Goal: Information Seeking & Learning: Learn about a topic

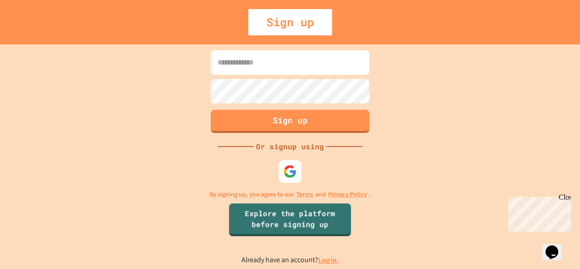
click at [337, 259] on link "Log in." at bounding box center [328, 260] width 21 height 10
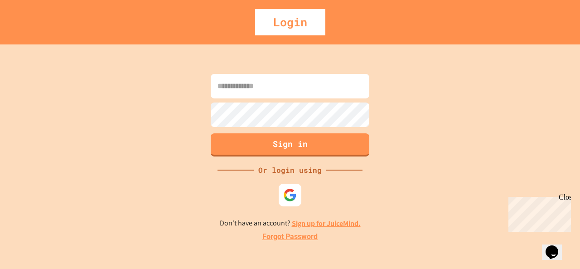
click at [320, 95] on input at bounding box center [290, 86] width 158 height 24
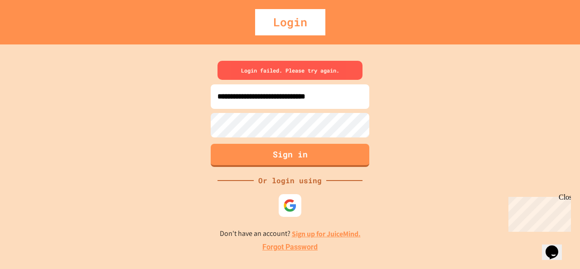
click at [230, 97] on input "**********" at bounding box center [290, 96] width 158 height 24
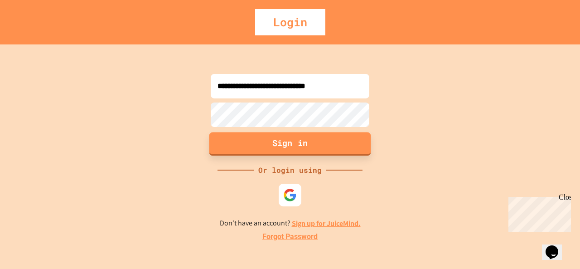
type input "**********"
click at [270, 141] on button "Sign in" at bounding box center [290, 144] width 162 height 24
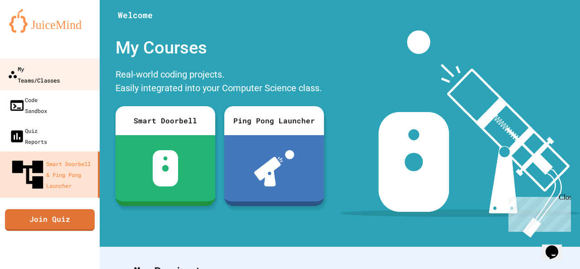
click at [76, 67] on link "My Teams/Classes" at bounding box center [50, 74] width 103 height 32
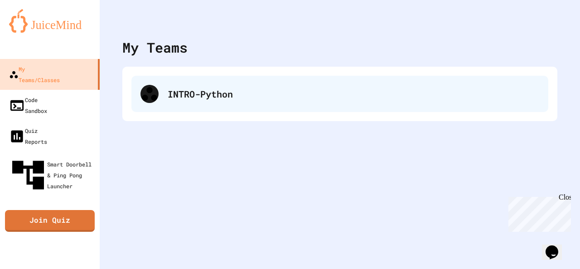
click at [161, 97] on div "INTRO-Python" at bounding box center [339, 94] width 417 height 36
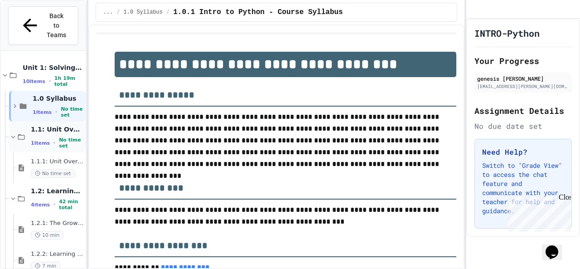
click at [41, 140] on span "1 items" at bounding box center [40, 143] width 19 height 6
click at [11, 133] on icon at bounding box center [13, 137] width 8 height 8
click at [48, 137] on div "1 items • No time set" at bounding box center [57, 143] width 53 height 12
click at [25, 133] on icon at bounding box center [21, 137] width 8 height 8
click at [25, 155] on div "1.1.1: Unit Overview No time set" at bounding box center [51, 167] width 68 height 31
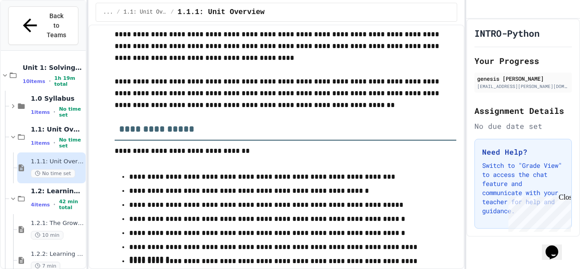
scroll to position [137, 0]
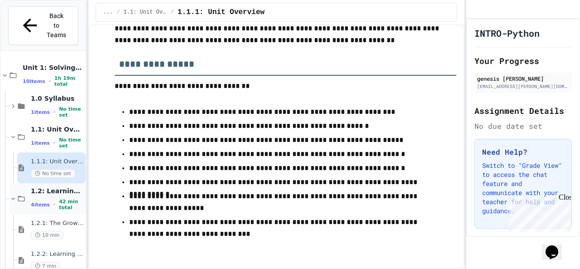
click at [39, 187] on div "1.2: Learning to Solve Hard Problems 4 items • 42 min total" at bounding box center [57, 199] width 53 height 24
click at [41, 232] on span "4 items" at bounding box center [40, 235] width 19 height 6
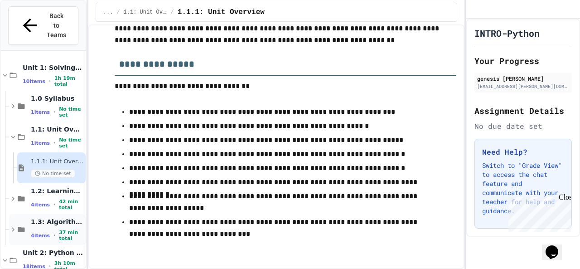
click at [59, 229] on span "37 min total" at bounding box center [71, 235] width 25 height 12
click at [66, 198] on span "42 min total" at bounding box center [71, 204] width 25 height 12
click at [48, 219] on span "1.2.1: The Growth Mindset" at bounding box center [57, 223] width 53 height 8
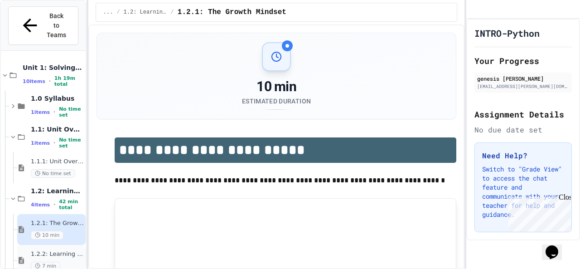
click at [61, 250] on span "1.2.2: Learning to Solve Hard Problems" at bounding box center [57, 254] width 53 height 8
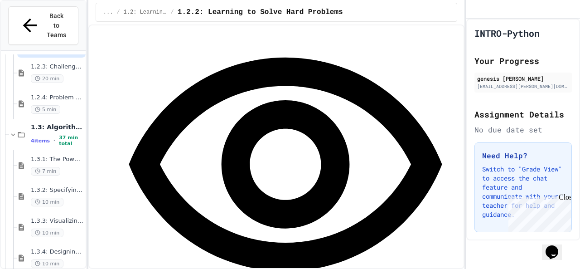
scroll to position [216, 0]
click at [47, 64] on div "1.2.3: Challenge Problem - The Bridge 20 min" at bounding box center [57, 74] width 53 height 20
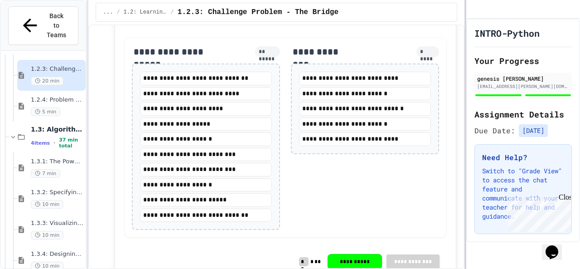
scroll to position [1170, 0]
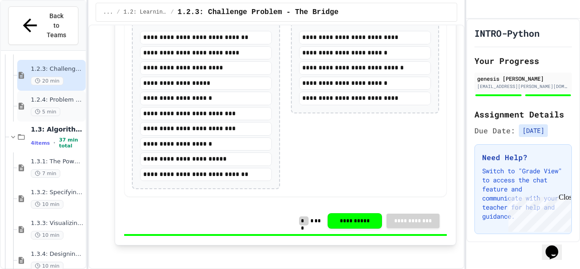
click at [53, 96] on span "1.2.4: Problem Solving Practice" at bounding box center [57, 100] width 53 height 8
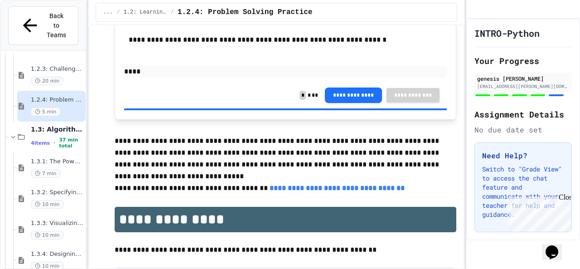
scroll to position [2069, 0]
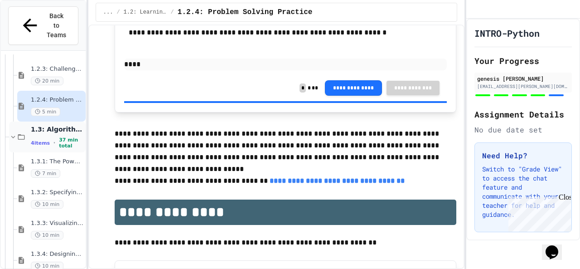
click at [50, 137] on div "4 items • 37 min total" at bounding box center [57, 143] width 53 height 12
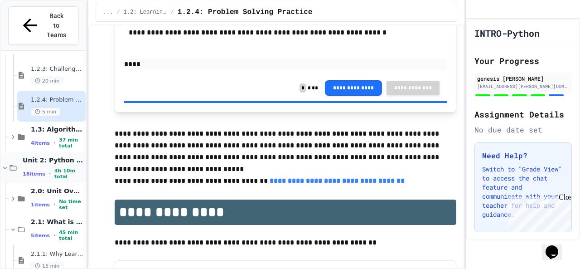
click at [36, 171] on span "18 items" at bounding box center [34, 174] width 23 height 6
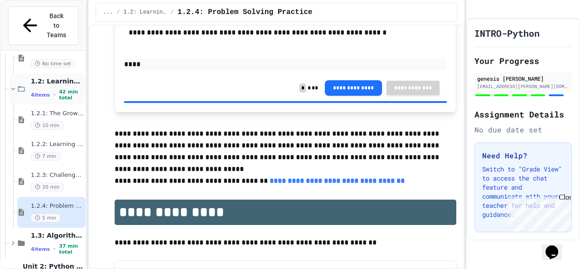
click at [53, 77] on div "1.2: Learning to Solve Hard Problems 4 items • 42 min total" at bounding box center [57, 89] width 53 height 24
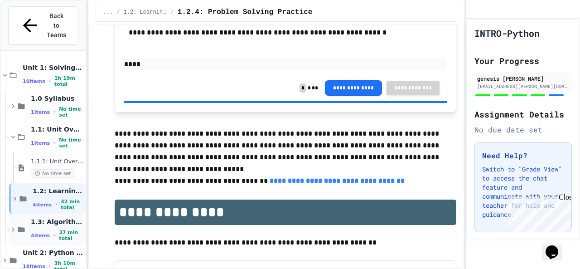
click at [41, 232] on span "4 items" at bounding box center [40, 235] width 19 height 6
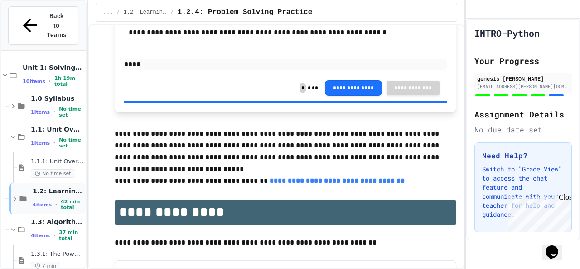
click at [61, 198] on span "42 min total" at bounding box center [72, 204] width 23 height 12
click at [42, 219] on span "1.2.1: The Growth Mindset" at bounding box center [57, 223] width 53 height 8
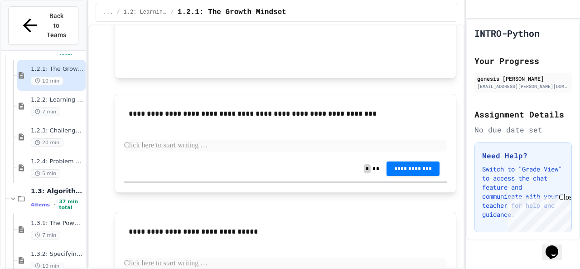
scroll to position [771, 0]
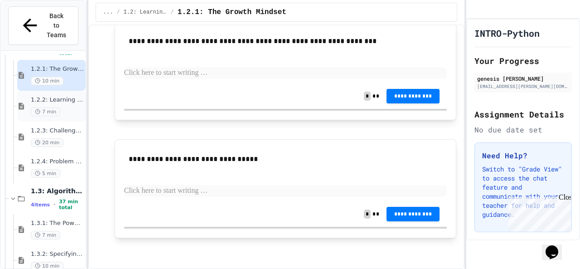
click at [62, 91] on div "1.2.2: Learning to Solve Hard Problems 7 min" at bounding box center [51, 106] width 68 height 31
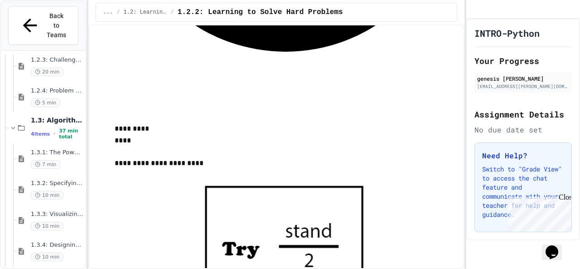
scroll to position [243, 0]
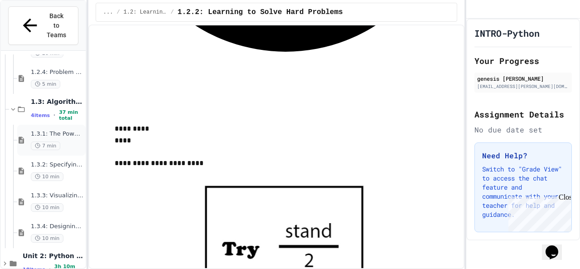
click at [63, 130] on span "1.3.1: The Power of Algorithms" at bounding box center [57, 134] width 53 height 8
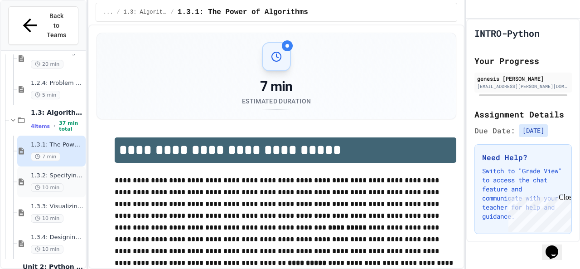
click at [53, 166] on div "1.3.2: Specifying Ideas with Pseudocode 10 min" at bounding box center [51, 181] width 68 height 31
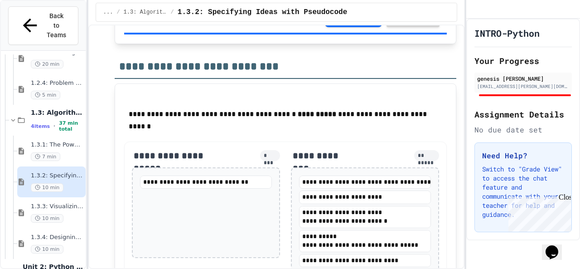
scroll to position [2390, 0]
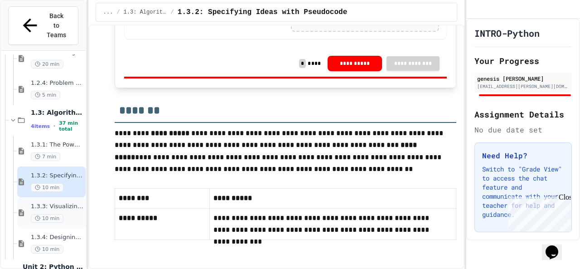
click at [51, 197] on div "1.3.3: Visualizing Logic with Flowcharts 10 min" at bounding box center [51, 212] width 68 height 31
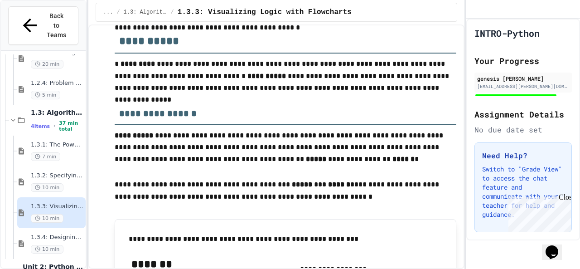
scroll to position [635, 0]
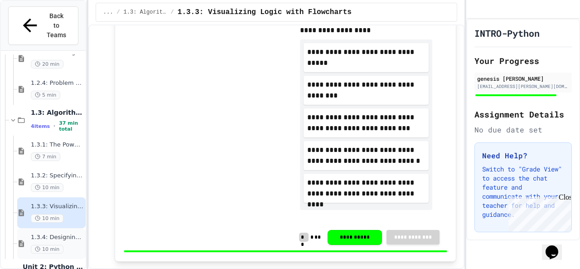
click at [62, 233] on span "1.3.4: Designing Flowcharts" at bounding box center [57, 237] width 53 height 8
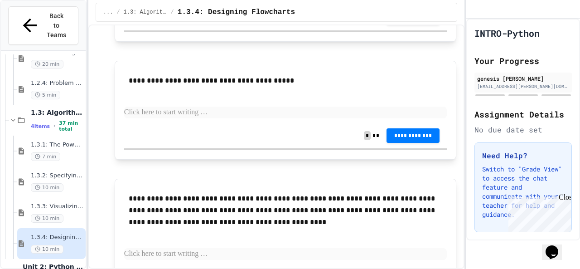
scroll to position [1070, 0]
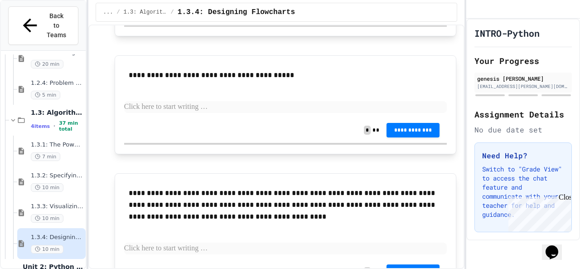
click at [455, 209] on div "**********" at bounding box center [276, 146] width 376 height 244
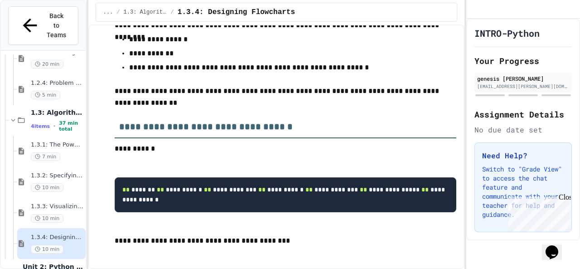
scroll to position [210, 0]
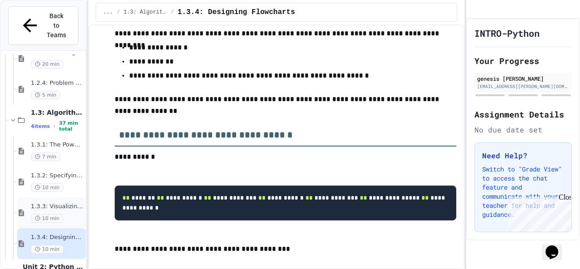
click at [48, 202] on span "1.3.3: Visualizing Logic with Flowcharts" at bounding box center [57, 206] width 53 height 8
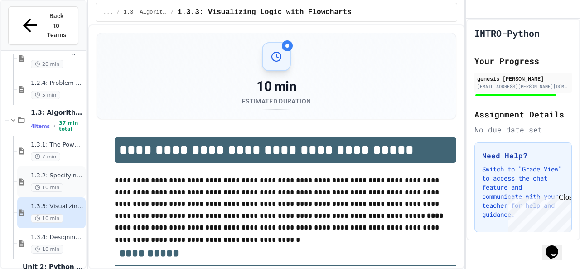
click at [35, 172] on span "1.3.2: Specifying Ideas with Pseudocode" at bounding box center [57, 176] width 53 height 8
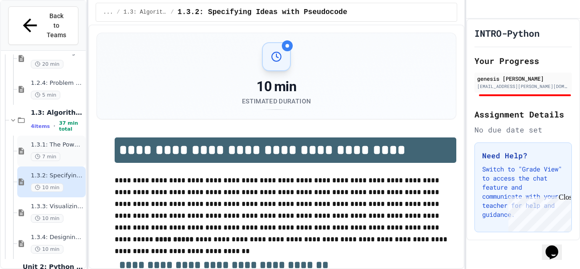
click at [40, 141] on span "1.3.1: The Power of Algorithms" at bounding box center [57, 145] width 53 height 8
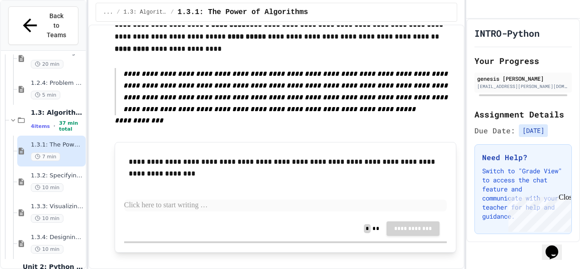
scroll to position [679, 0]
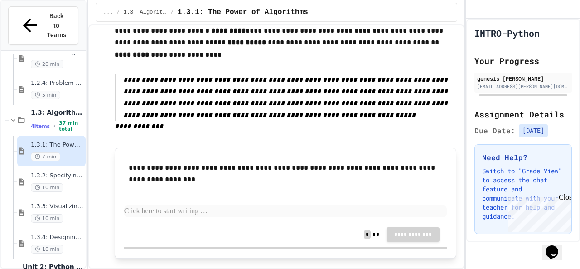
click at [194, 205] on p at bounding box center [285, 211] width 323 height 12
click at [329, 205] on p "**********" at bounding box center [285, 211] width 323 height 12
click at [414, 221] on div "**********" at bounding box center [285, 233] width 323 height 25
click at [409, 221] on div "**********" at bounding box center [285, 233] width 323 height 25
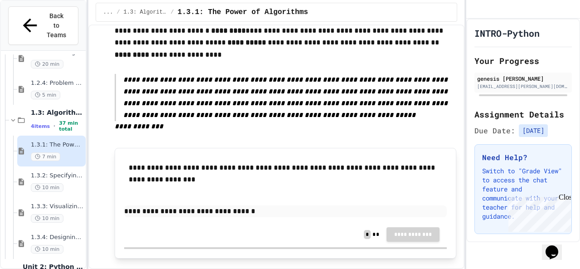
click at [409, 221] on div "**********" at bounding box center [285, 233] width 323 height 25
click at [277, 205] on p "**********" at bounding box center [285, 211] width 323 height 12
click at [61, 202] on span "1.3.3: Visualizing Logic with Flowcharts" at bounding box center [57, 206] width 53 height 8
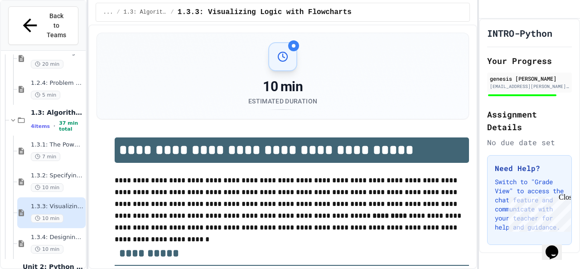
click at [474, 79] on div "**********" at bounding box center [290, 134] width 580 height 269
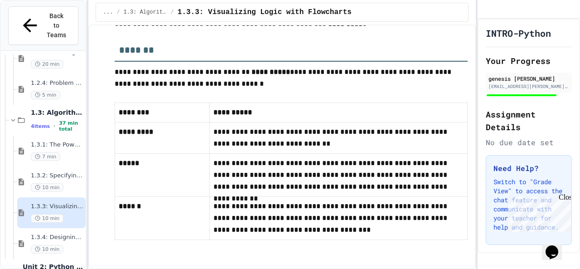
scroll to position [4255, 0]
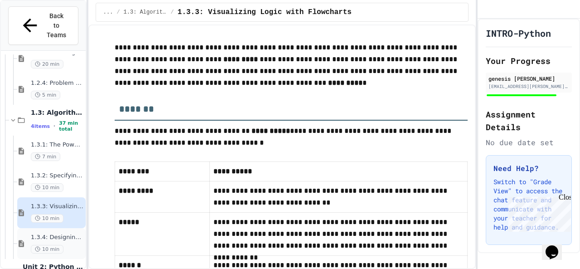
click at [60, 233] on span "1.3.4: Designing Flowcharts" at bounding box center [57, 237] width 53 height 8
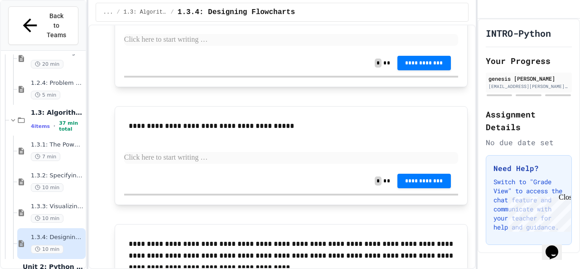
scroll to position [1049, 0]
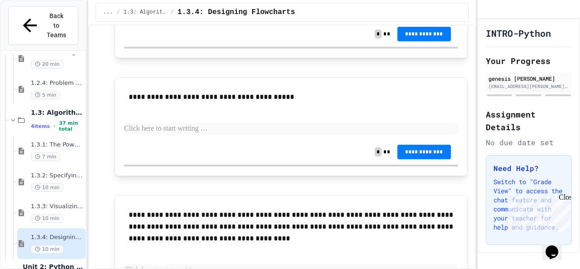
click at [192, 17] on p at bounding box center [291, 11] width 334 height 12
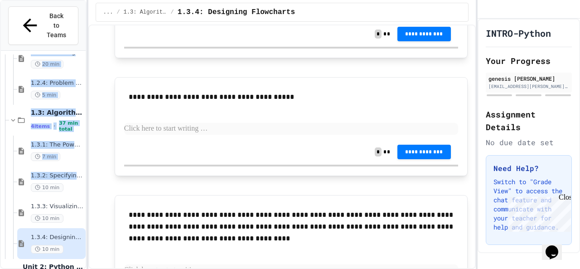
drag, startPoint x: 77, startPoint y: 157, endPoint x: 85, endPoint y: 169, distance: 14.4
click at [85, 169] on div "1.2.2: Learning to Solve Hard Problems 7 min 1.2.3: Challenge Problem - The Bri…" at bounding box center [43, 168] width 85 height 229
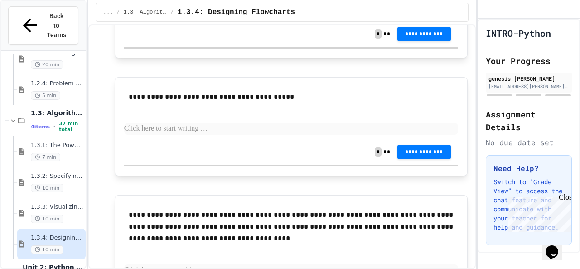
click at [92, 147] on div "**********" at bounding box center [281, 146] width 387 height 244
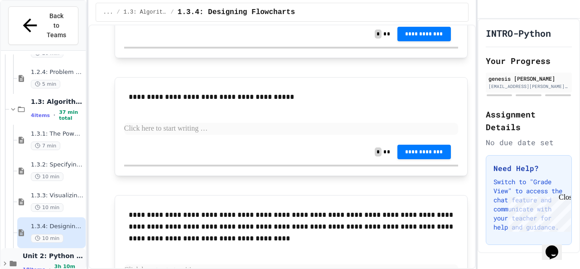
click at [48, 251] on div "Unit 2: Python Fundamentals 18 items • 3h 10m total" at bounding box center [53, 263] width 61 height 24
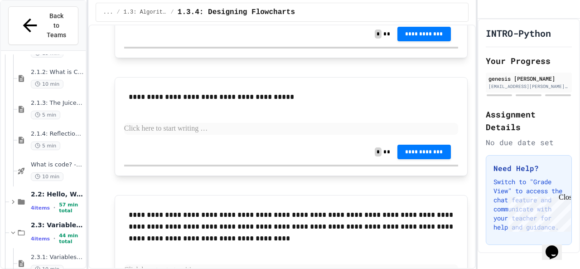
scroll to position [563, 0]
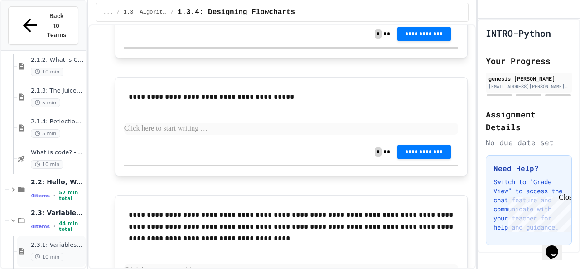
click at [58, 241] on span "2.3.1: Variables and Data Types" at bounding box center [57, 245] width 53 height 8
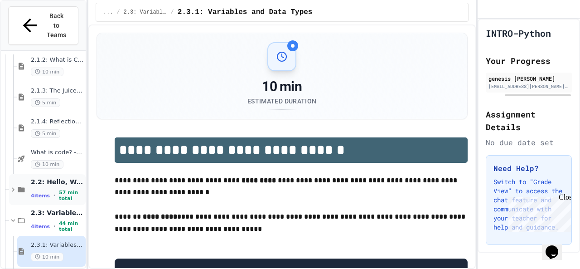
click at [53, 178] on span "2.2: Hello, World!" at bounding box center [57, 182] width 53 height 8
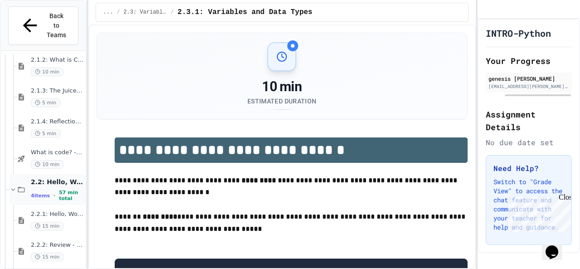
click at [51, 178] on span "2.2: Hello, World!" at bounding box center [57, 182] width 53 height 8
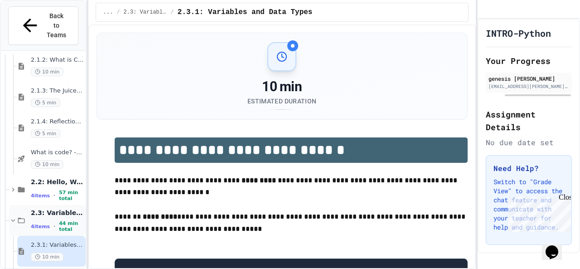
click at [41, 208] on div "2.3: Variables and Data Types 4 items • 44 min total" at bounding box center [57, 220] width 53 height 24
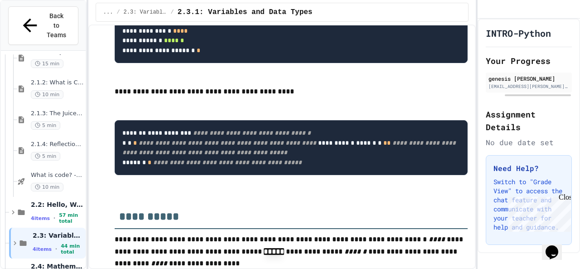
scroll to position [551, 0]
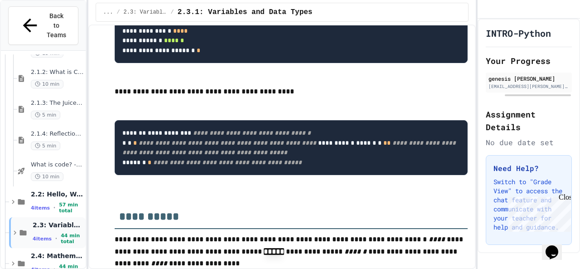
click at [48, 232] on div "4 items • 44 min total" at bounding box center [58, 238] width 51 height 12
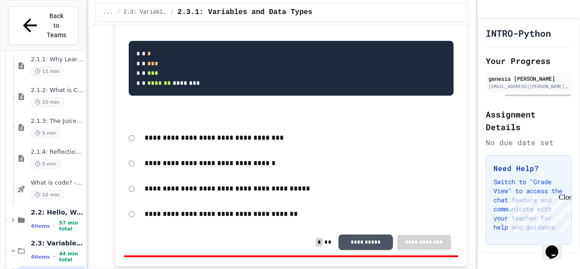
scroll to position [997, 0]
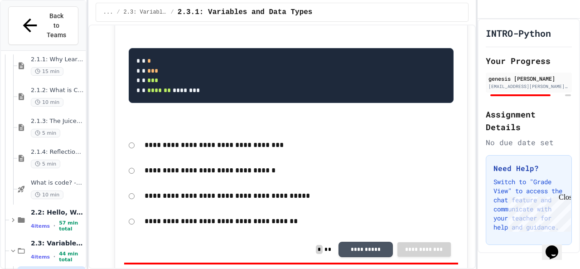
click at [477, 93] on div "**********" at bounding box center [290, 134] width 580 height 269
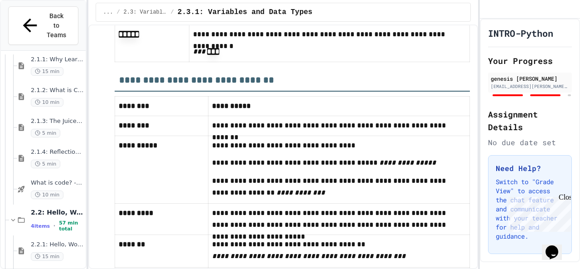
scroll to position [5272, 0]
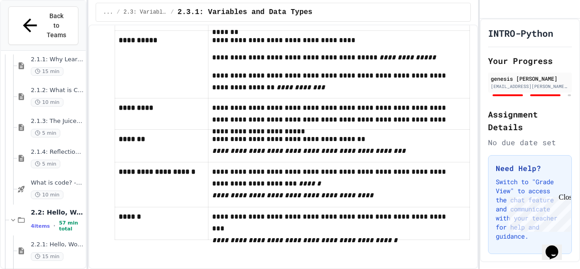
click at [465, 192] on div "**********" at bounding box center [282, 146] width 389 height 244
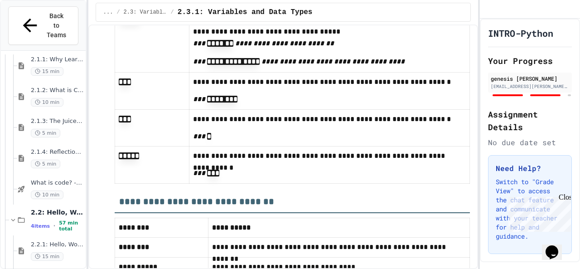
scroll to position [5037, 0]
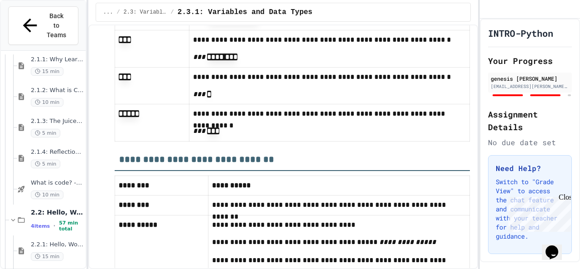
click at [435, 211] on p "**********" at bounding box center [335, 205] width 247 height 12
